Goal: Entertainment & Leisure: Consume media (video, audio)

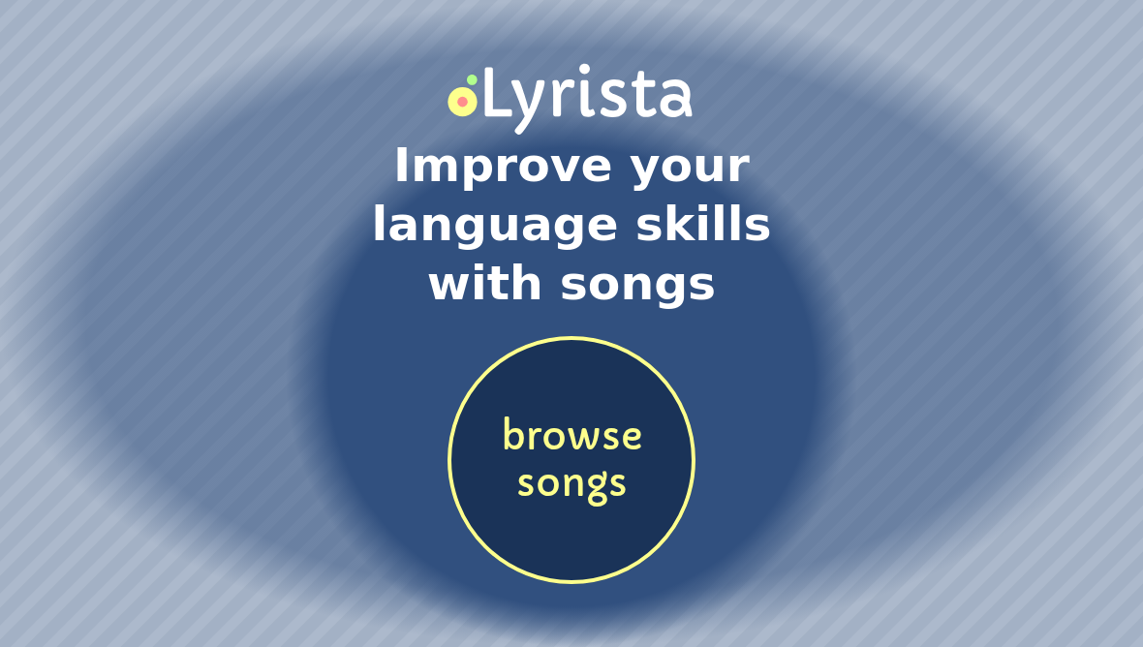
click at [579, 469] on span "browse songs" at bounding box center [571, 460] width 240 height 95
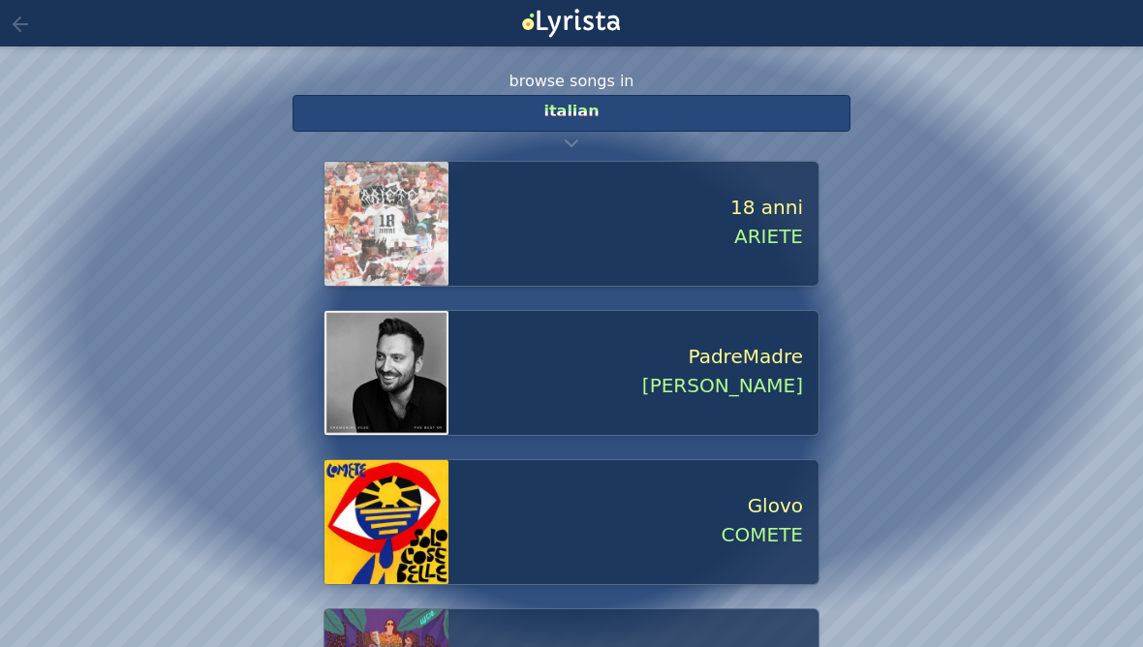
click at [773, 384] on span "[PERSON_NAME]" at bounding box center [625, 385] width 354 height 29
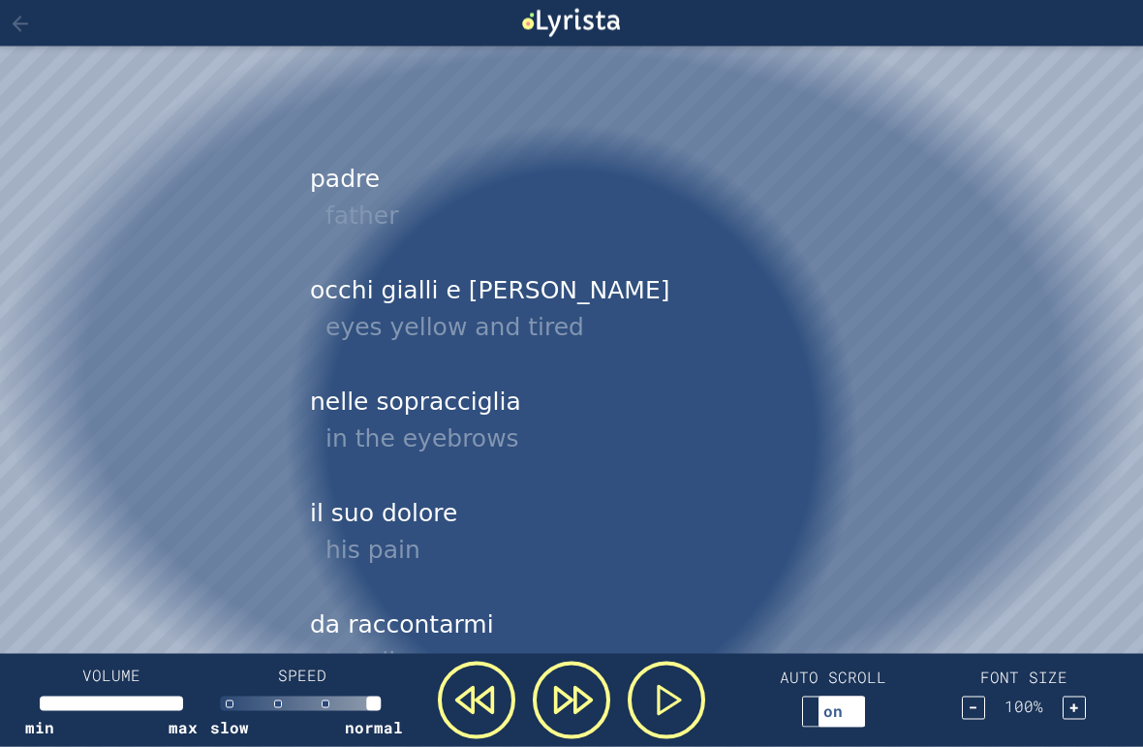
scroll to position [607, 0]
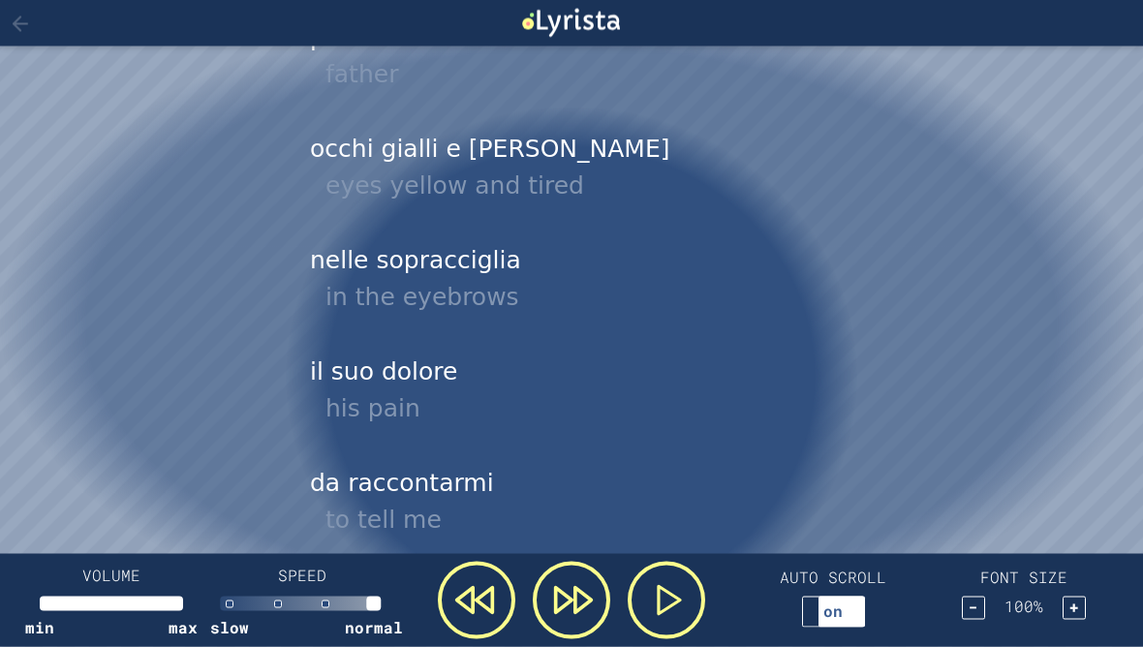
scroll to position [649, 0]
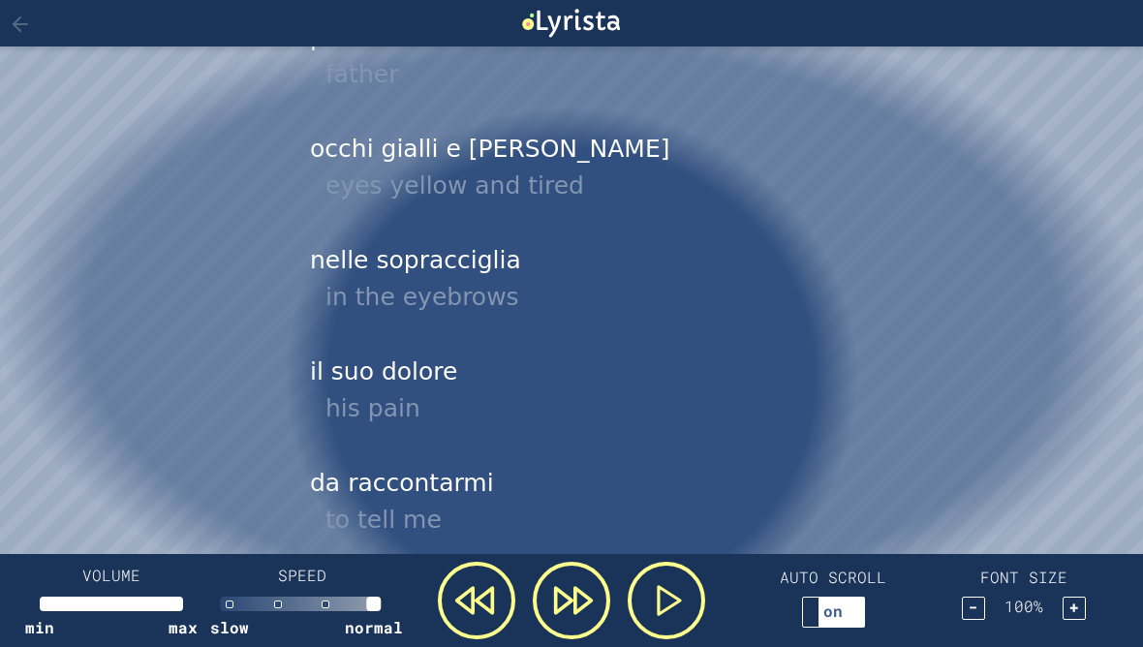
click at [27, 19] on icon at bounding box center [20, 24] width 23 height 23
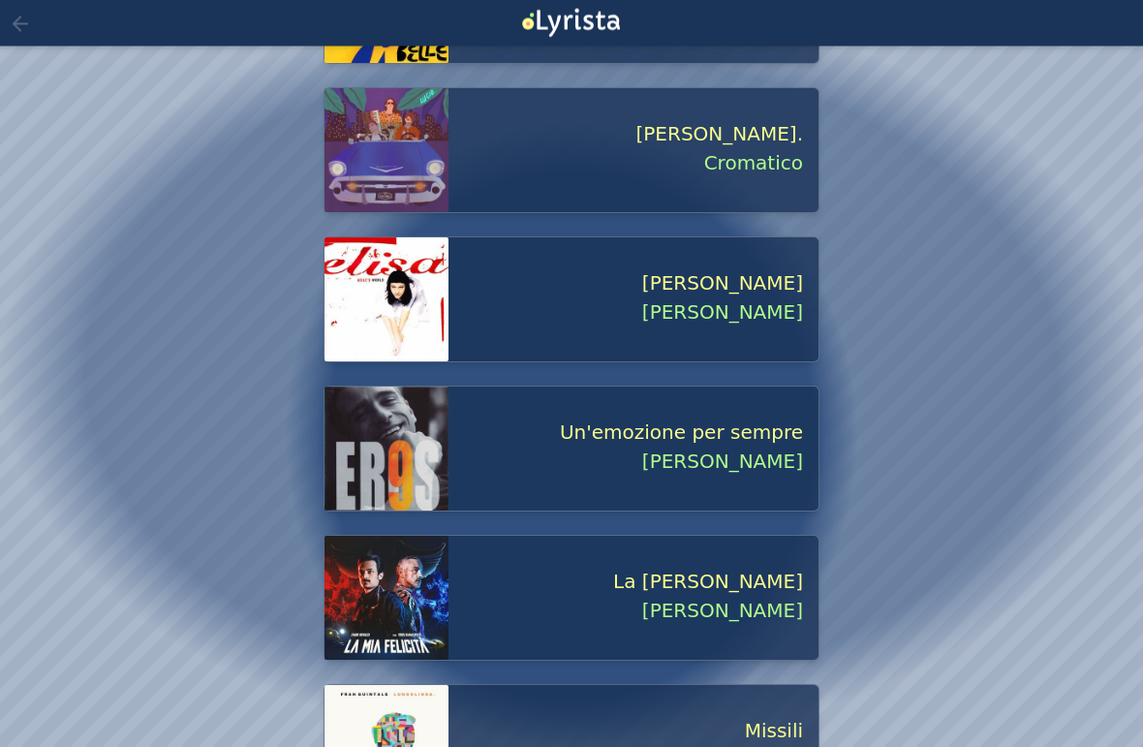
scroll to position [531, 0]
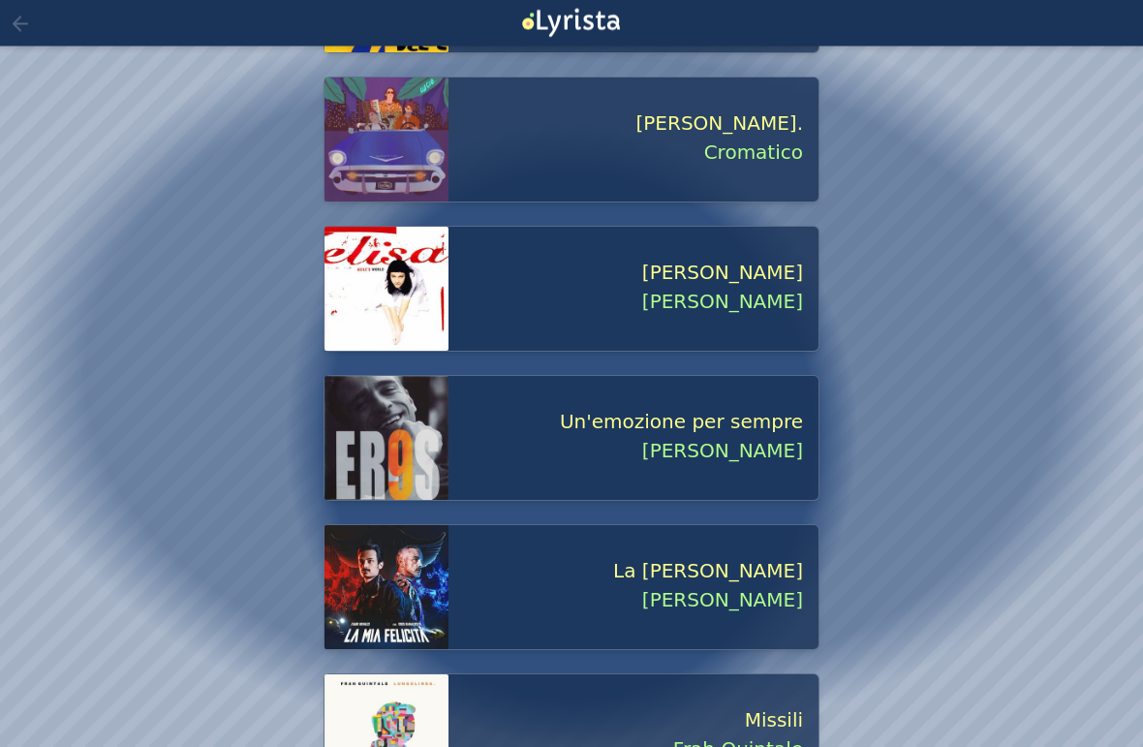
click at [780, 274] on span "[PERSON_NAME]" at bounding box center [625, 273] width 354 height 29
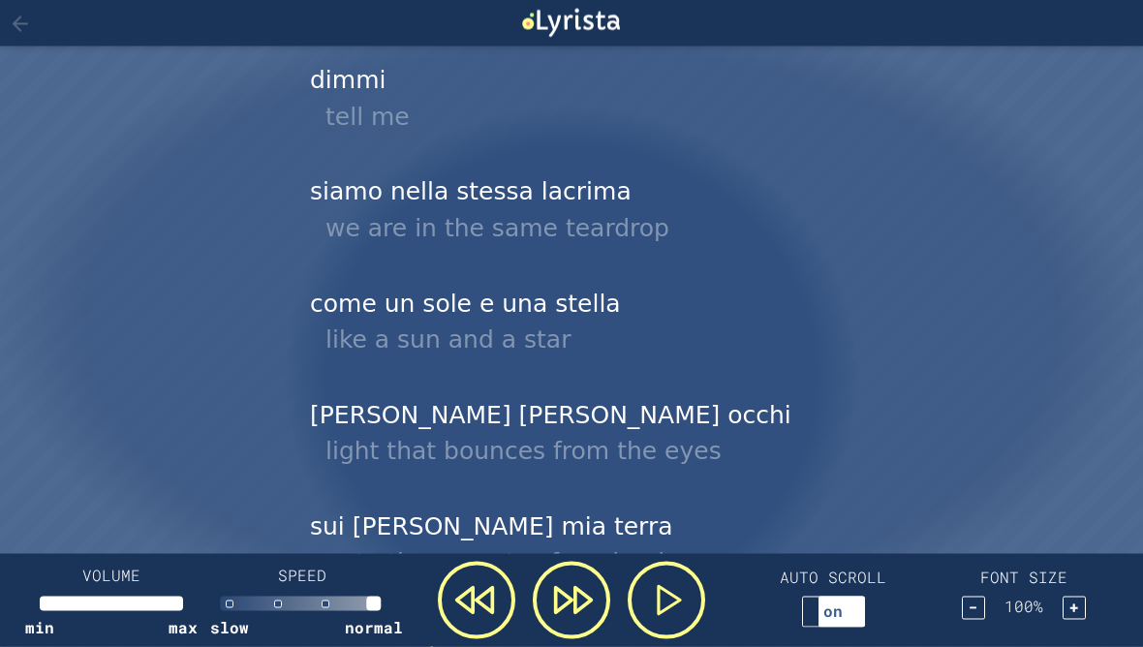
scroll to position [2140, 0]
